Goal: Check status: Check status

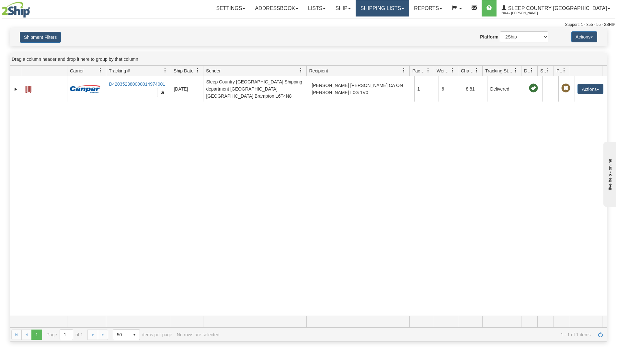
click at [398, 11] on link "Shipping lists" at bounding box center [381, 8] width 53 height 16
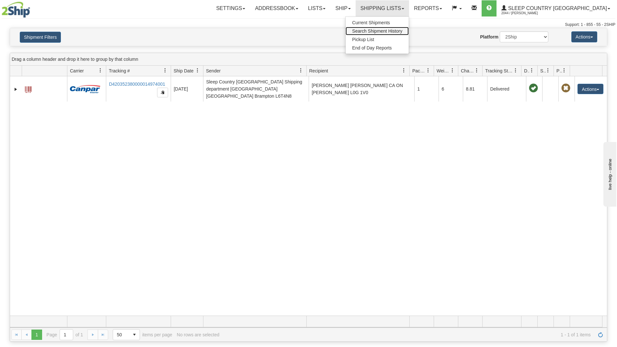
click at [396, 29] on span "Search Shipment History" at bounding box center [377, 30] width 50 height 5
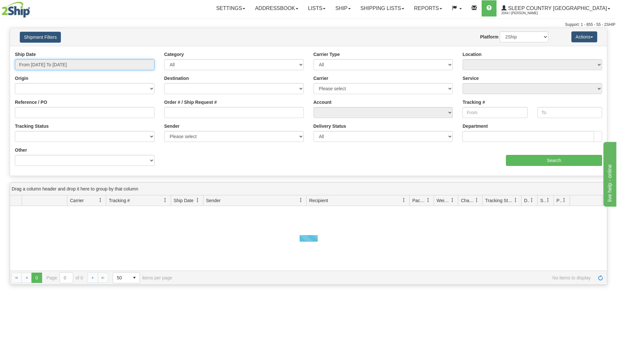
click at [126, 66] on input "From [DATE] To [DATE]" at bounding box center [85, 64] width 140 height 11
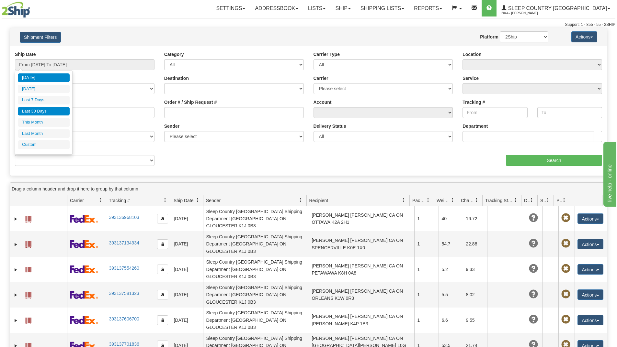
click at [41, 112] on li "Last 30 Days" at bounding box center [44, 111] width 52 height 9
type input "From [DATE] To [DATE]"
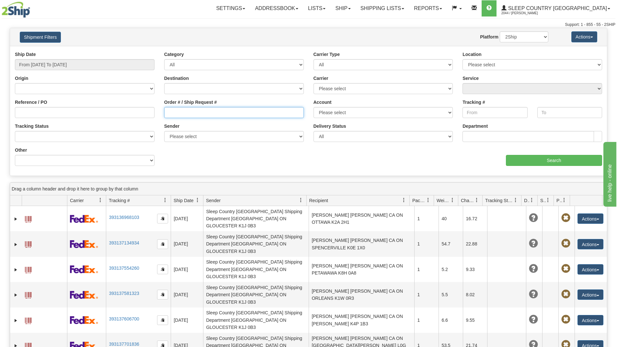
click at [180, 114] on input "Order # / Ship Request #" at bounding box center [234, 112] width 140 height 11
paste input "9000I080450"
type input "9000I080450"
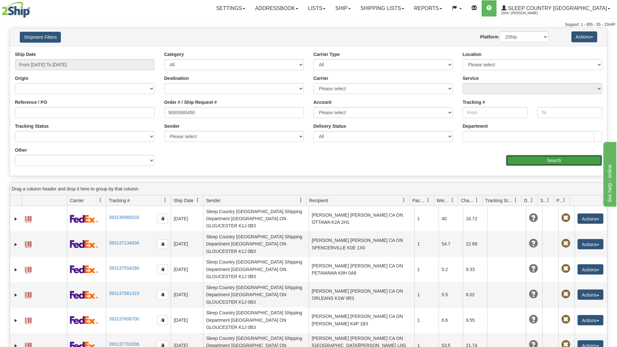
click at [534, 162] on input "Search" at bounding box center [554, 160] width 96 height 11
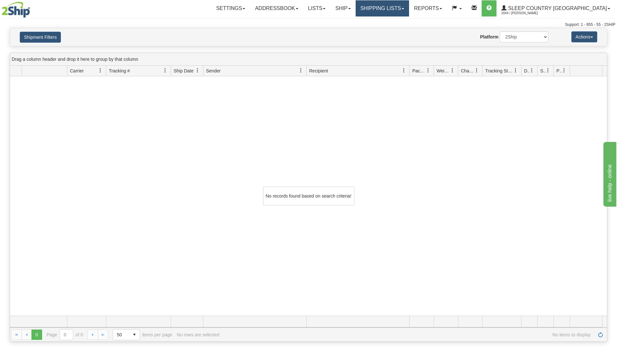
click at [408, 14] on link "Shipping lists" at bounding box center [381, 8] width 53 height 16
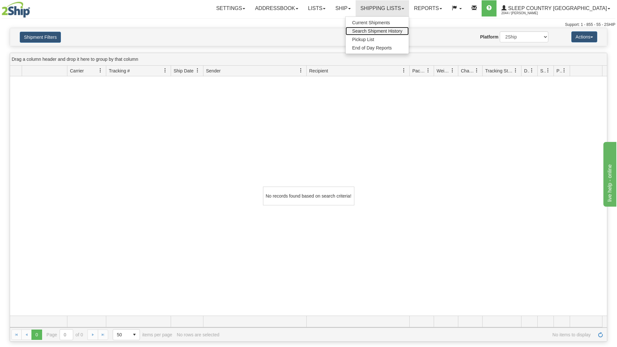
click at [402, 31] on span "Search Shipment History" at bounding box center [377, 30] width 50 height 5
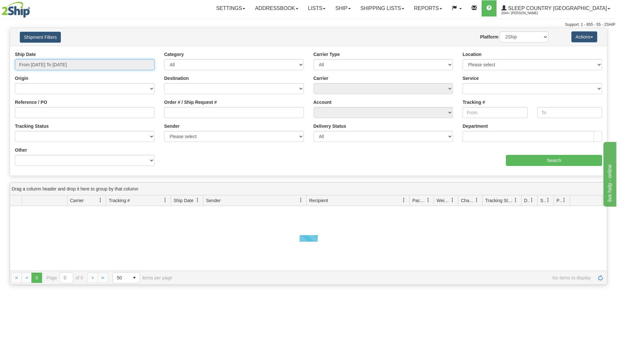
click at [113, 64] on input "From [DATE] To [DATE]" at bounding box center [85, 64] width 140 height 11
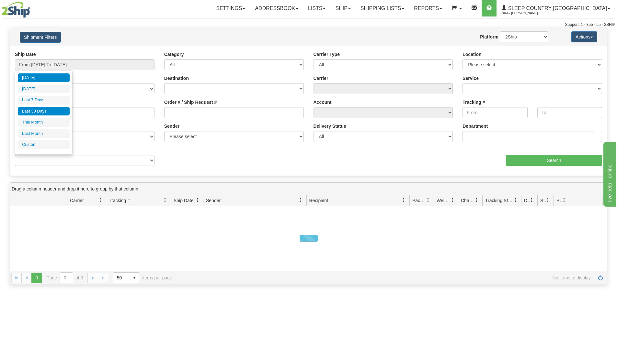
click at [47, 113] on li "Last 30 Days" at bounding box center [44, 111] width 52 height 9
type input "From [DATE] To [DATE]"
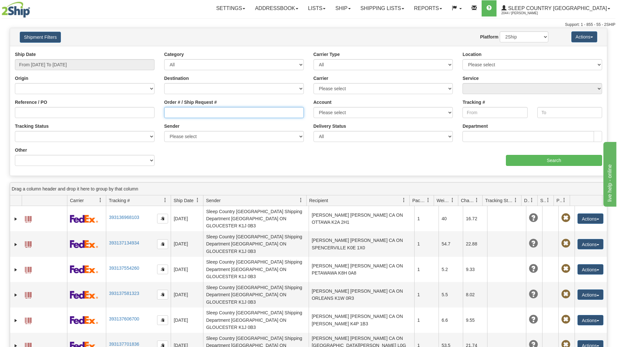
click at [186, 115] on input "Order # / Ship Request #" at bounding box center [234, 112] width 140 height 11
paste input "9000I080450"
type input "9000I080450"
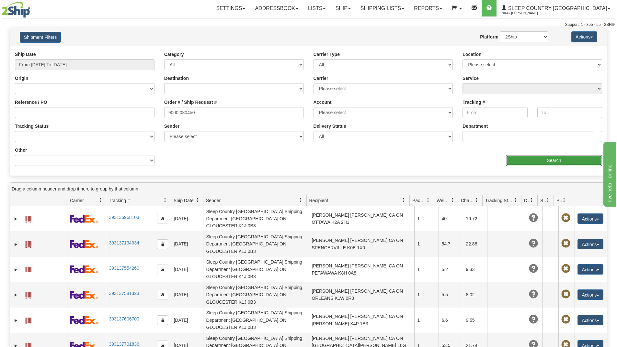
click at [525, 162] on input "Search" at bounding box center [554, 160] width 96 height 11
